Goal: Task Accomplishment & Management: Manage account settings

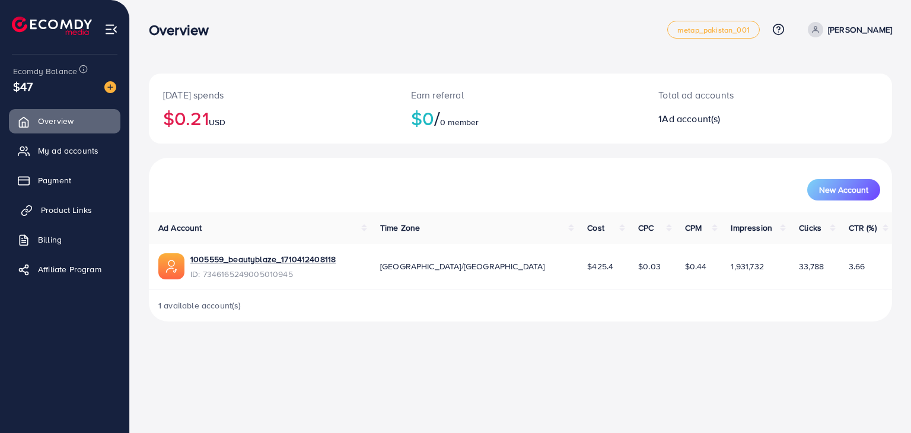
click at [50, 209] on span "Product Links" at bounding box center [66, 210] width 51 height 12
click at [59, 179] on span "Payment" at bounding box center [57, 180] width 33 height 12
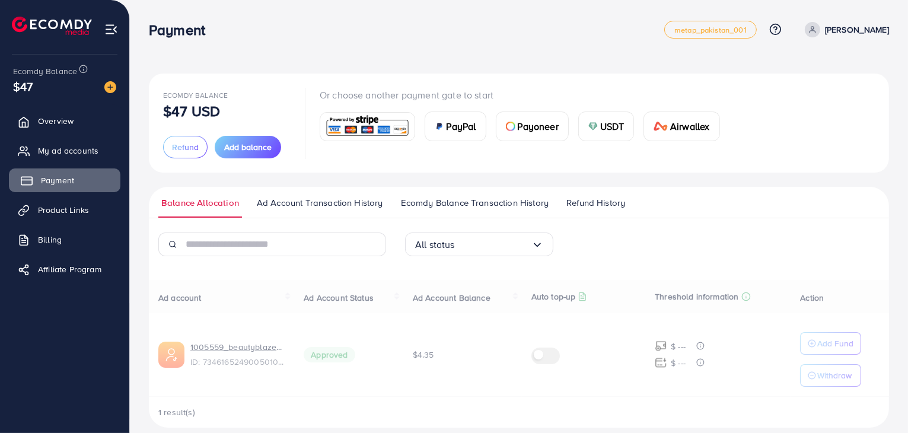
click at [52, 181] on span "Payment" at bounding box center [57, 180] width 33 height 12
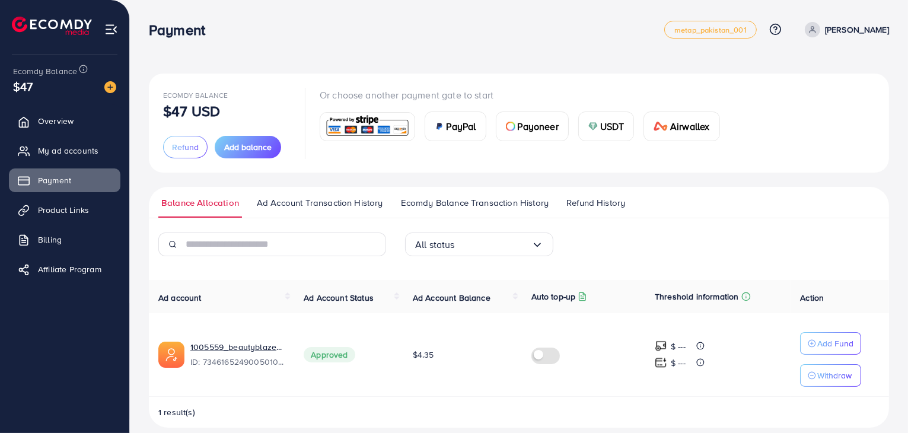
scroll to position [13, 0]
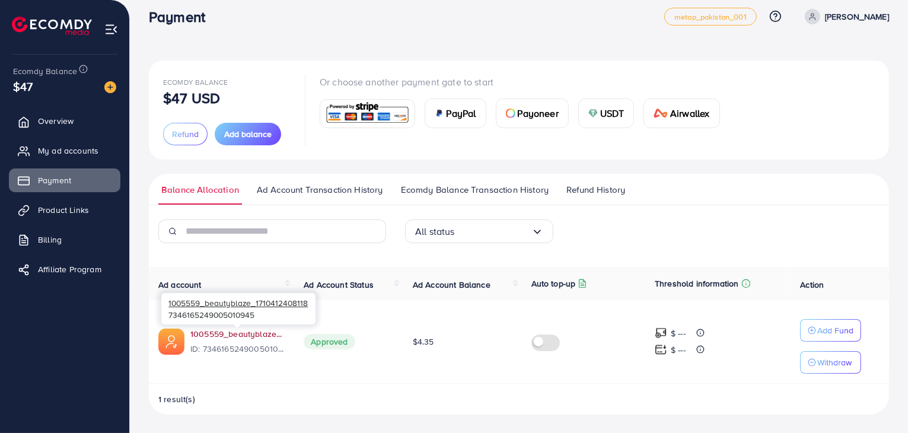
click at [231, 337] on link "1005559_beautyblaze_1710412408118" at bounding box center [237, 334] width 94 height 12
